Goal: Task Accomplishment & Management: Manage account settings

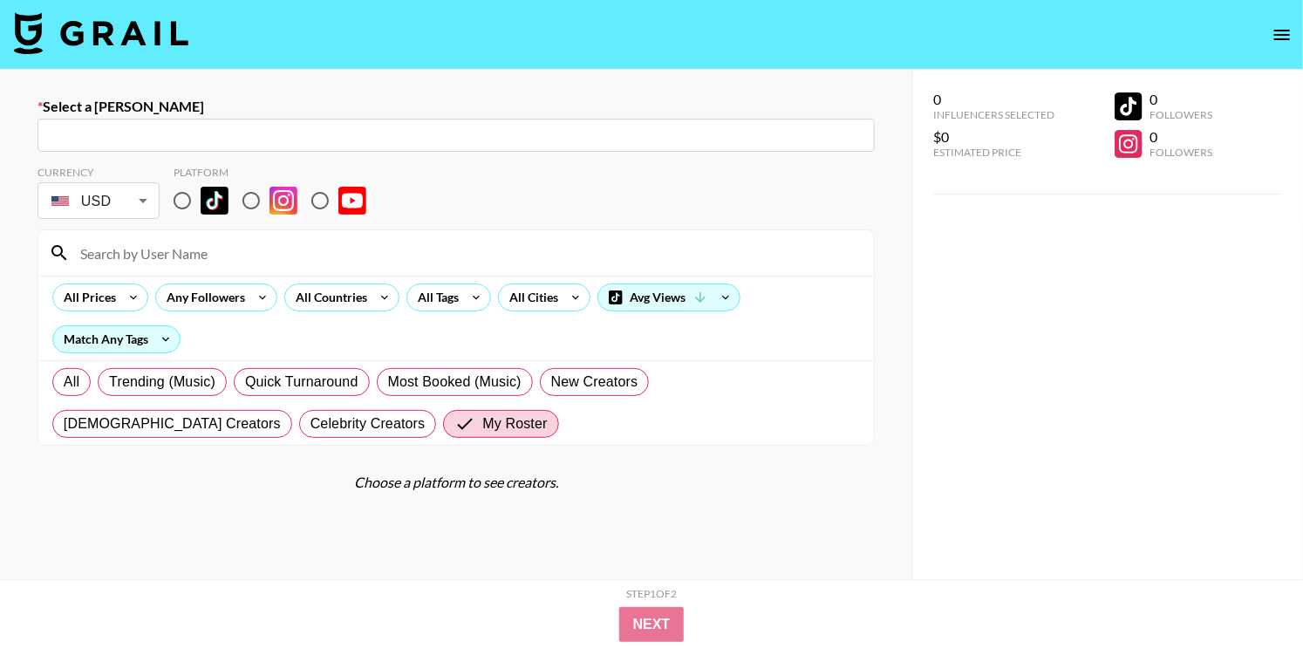
scroll to position [129, 0]
click at [1277, 35] on icon "open drawer" at bounding box center [1283, 35] width 16 height 10
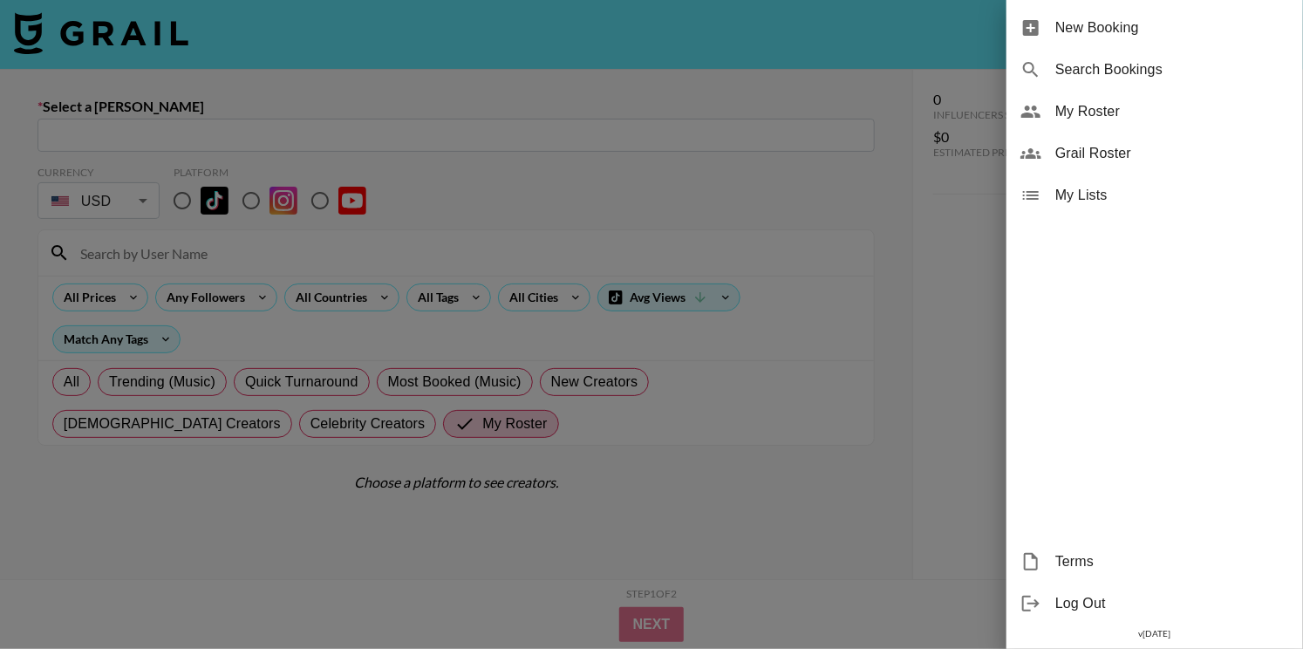
click at [1126, 117] on span "My Roster" at bounding box center [1173, 111] width 234 height 21
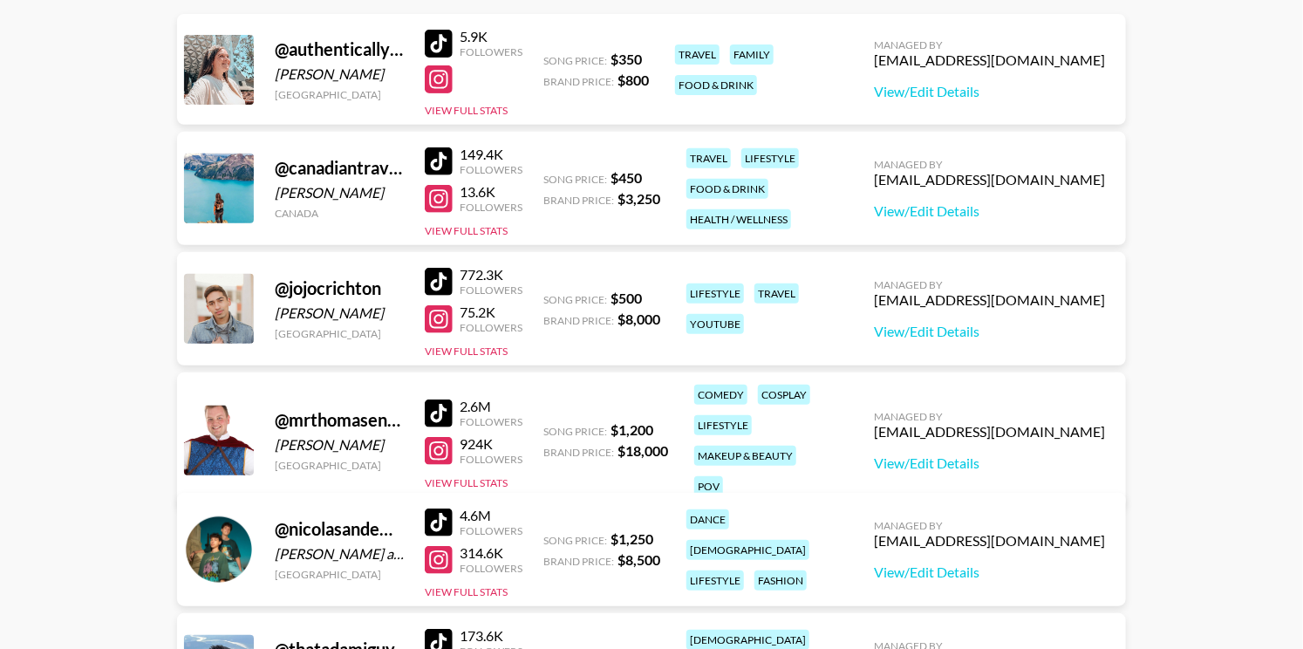
scroll to position [259, 0]
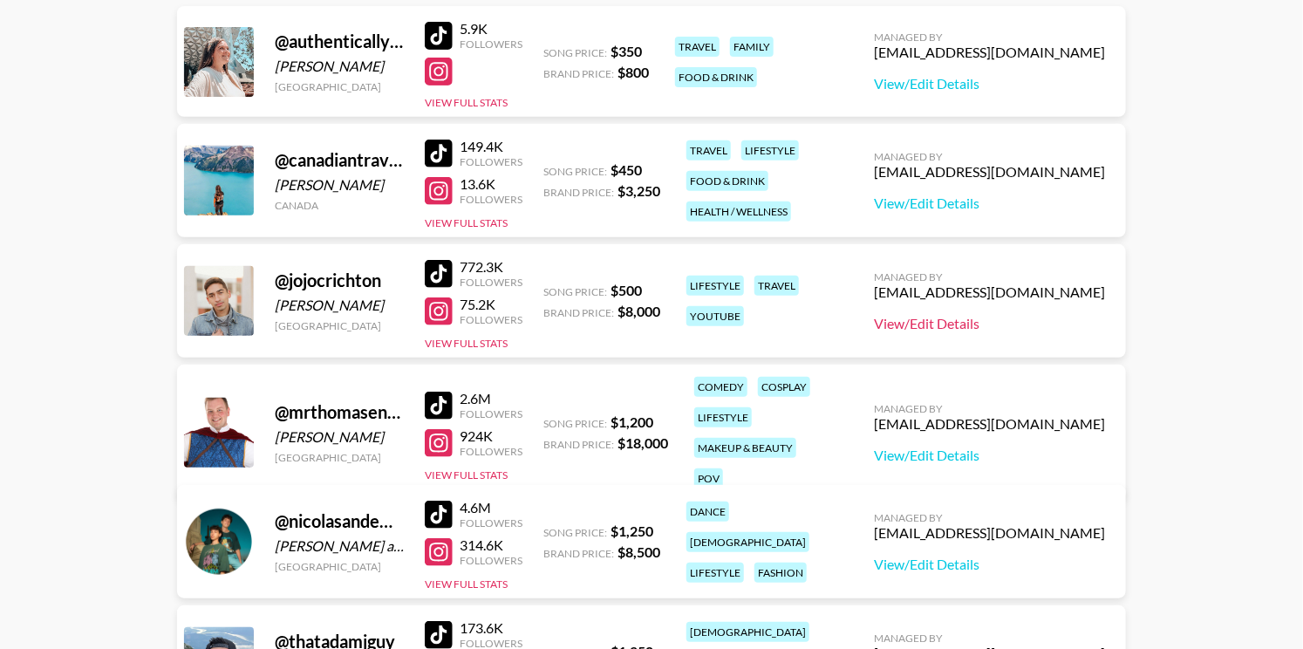
click at [975, 318] on link "View/Edit Details" at bounding box center [989, 323] width 231 height 17
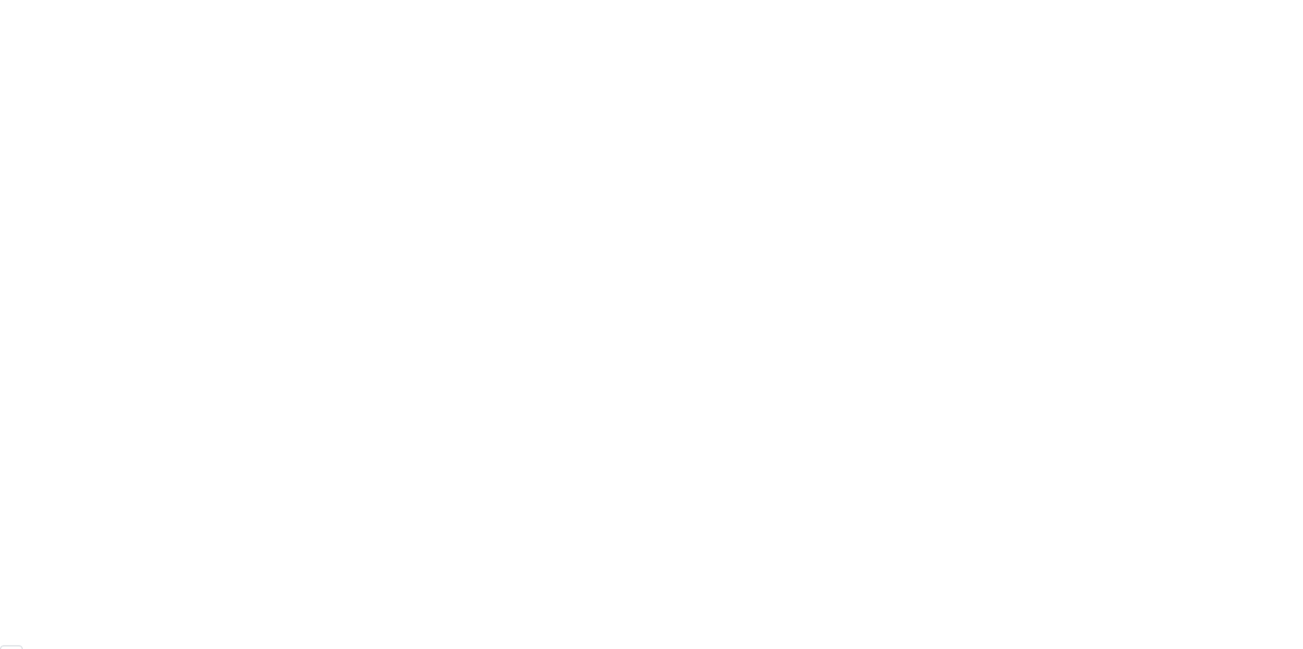
scroll to position [129, 0]
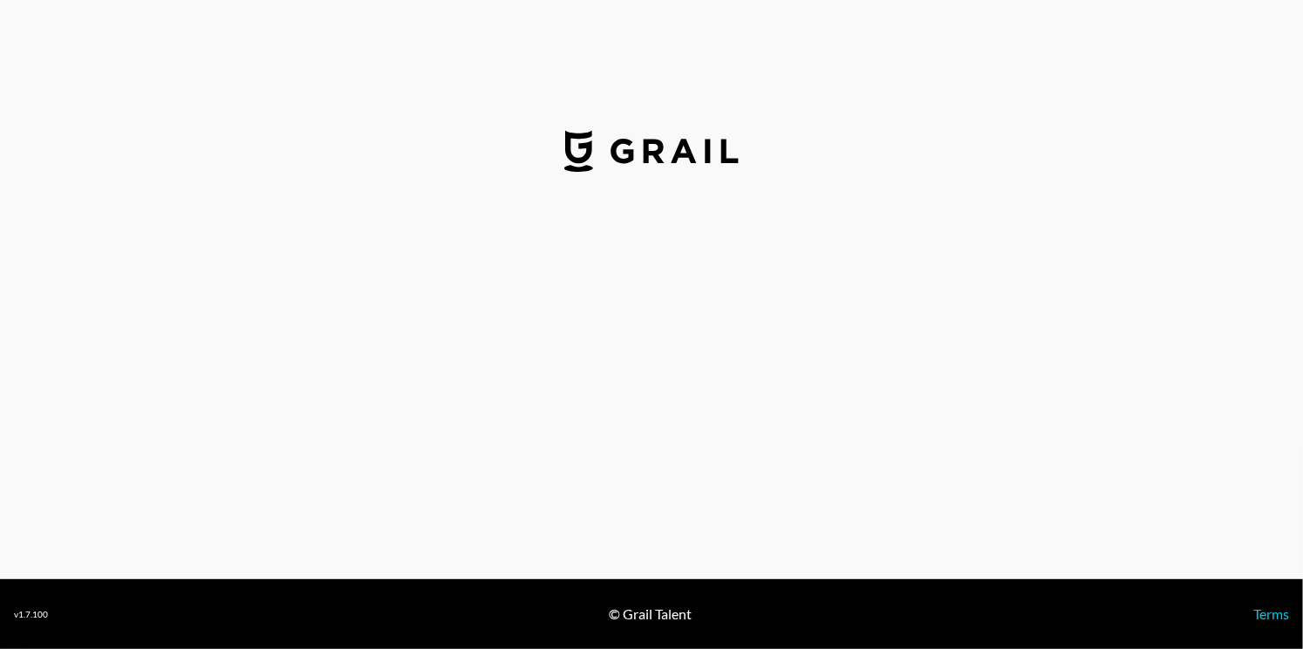
select select "USD"
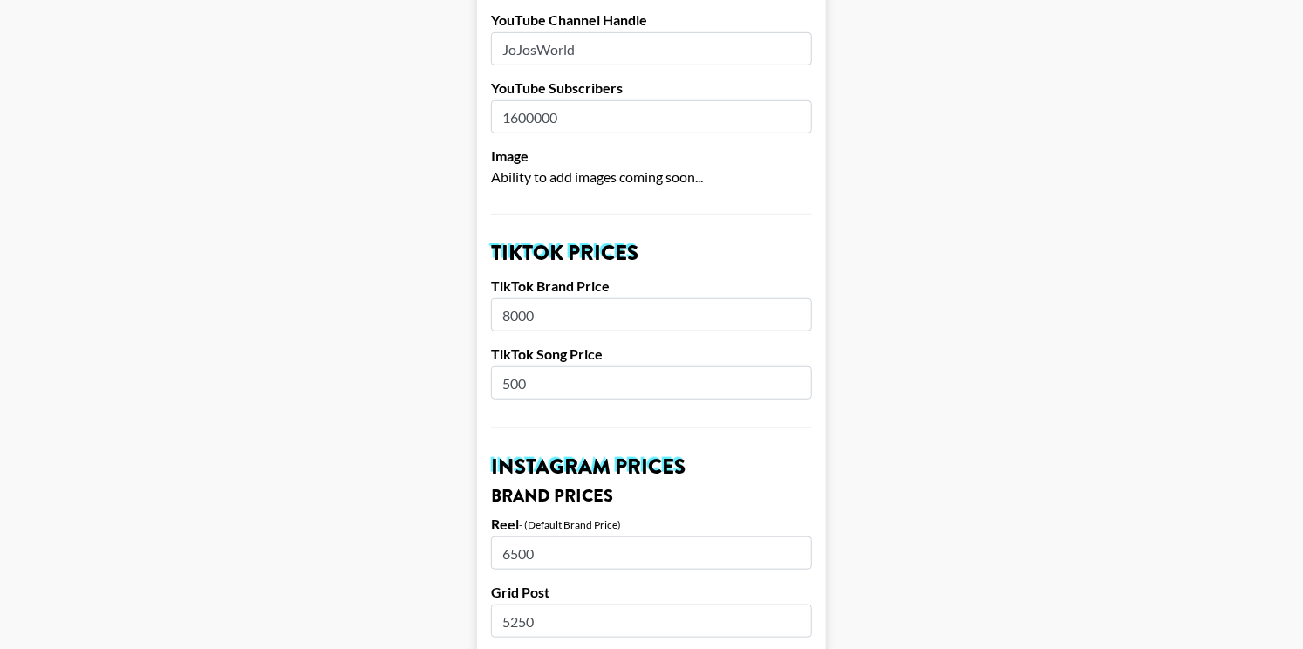
scroll to position [508, 0]
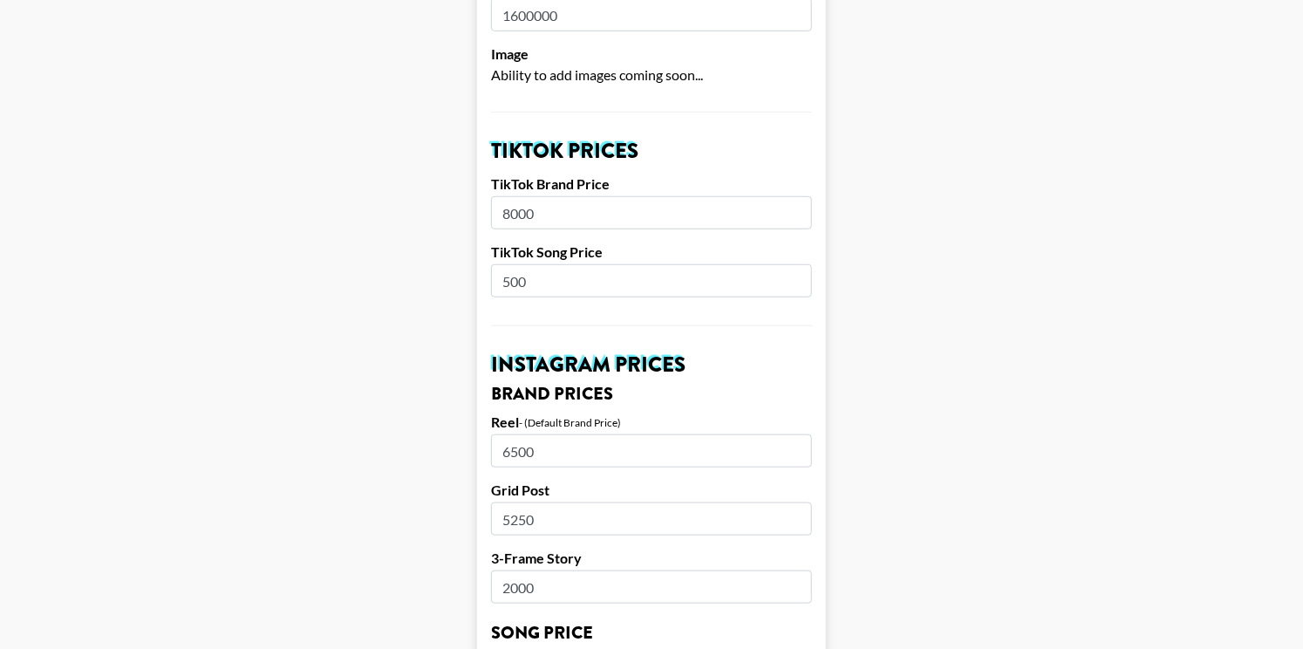
drag, startPoint x: 528, startPoint y: 283, endPoint x: 475, endPoint y: 283, distance: 53.2
type input "600"
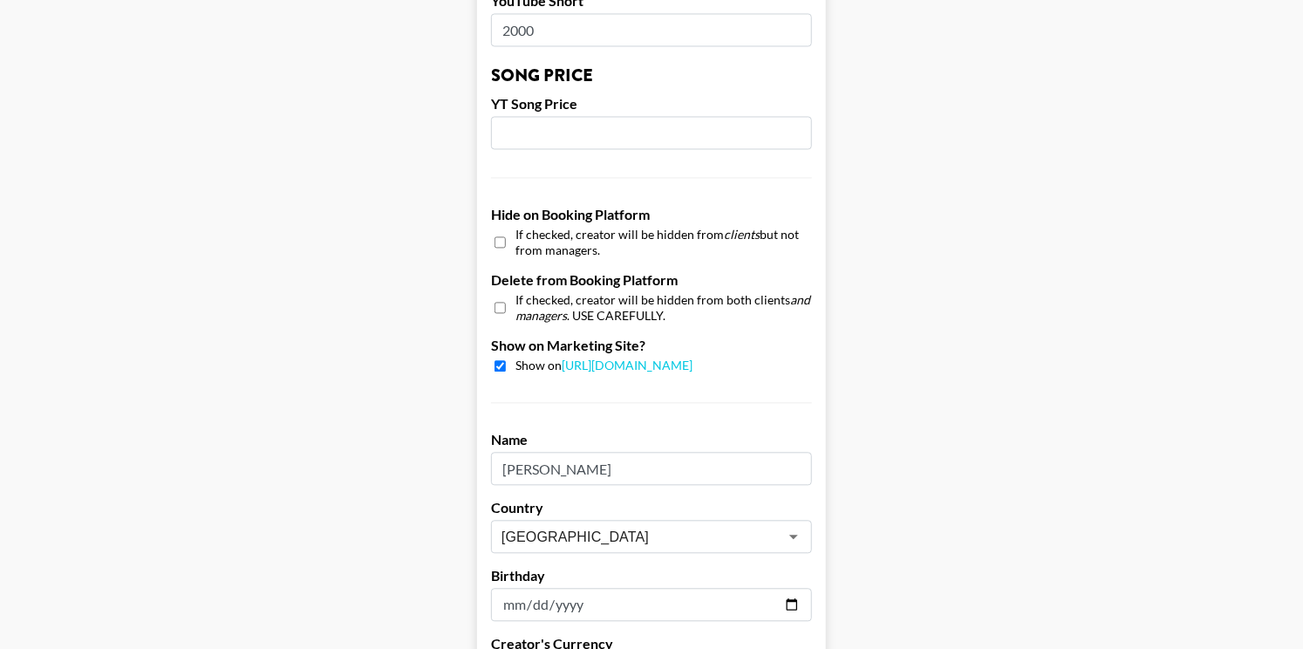
scroll to position [1714, 0]
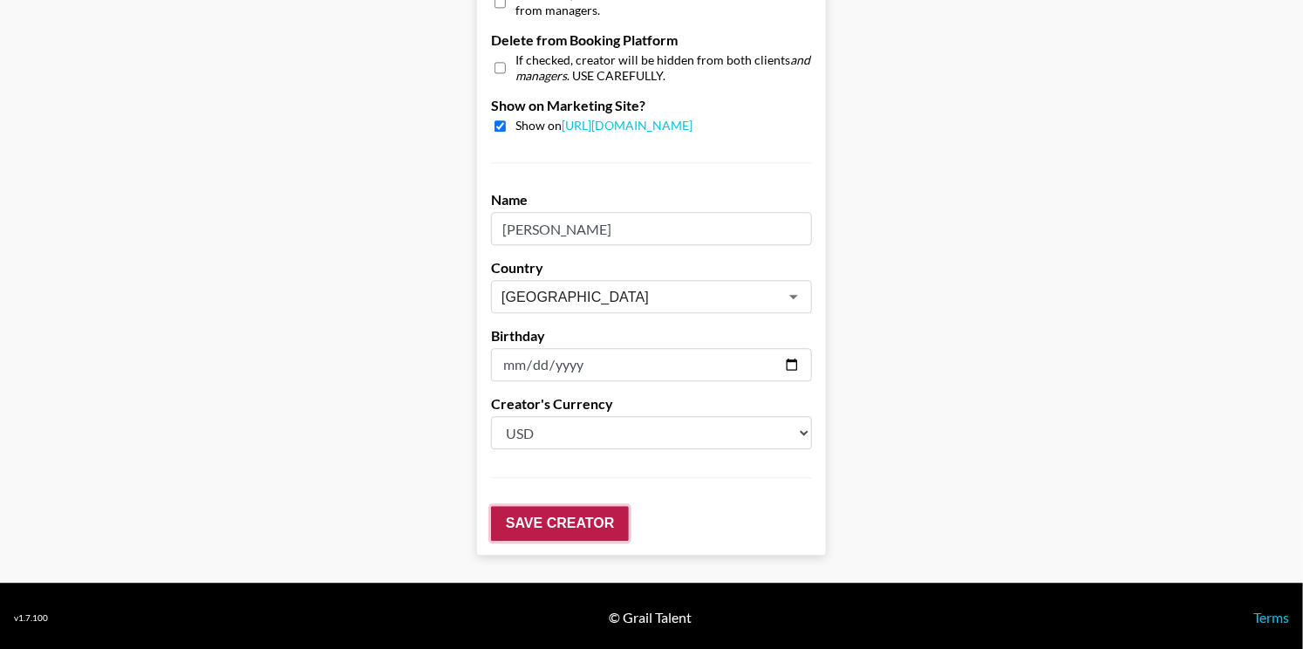
click at [544, 521] on input "Save Creator" at bounding box center [560, 523] width 138 height 35
